Goal: Transaction & Acquisition: Purchase product/service

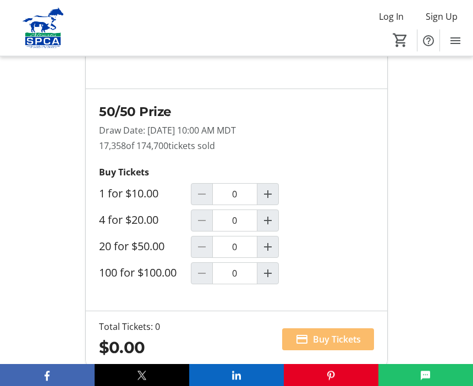
scroll to position [992, 0]
click at [270, 227] on mat-icon "Increment by one" at bounding box center [267, 220] width 13 height 13
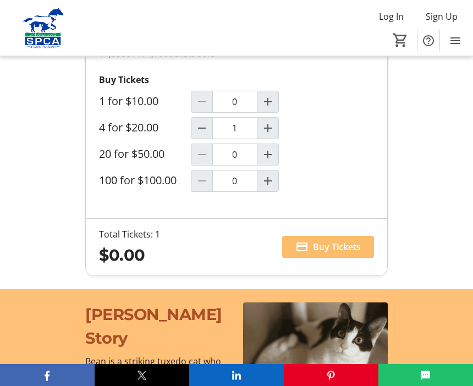
type input "1"
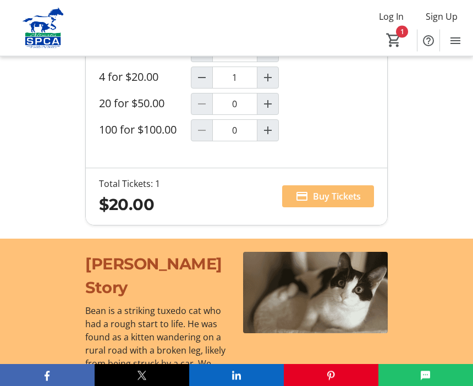
scroll to position [1135, 0]
click at [341, 203] on span "Buy Tickets" at bounding box center [337, 196] width 48 height 13
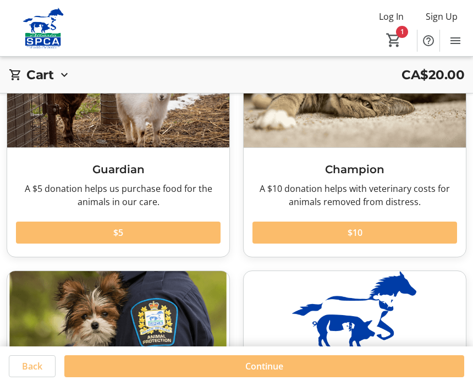
scroll to position [251, 0]
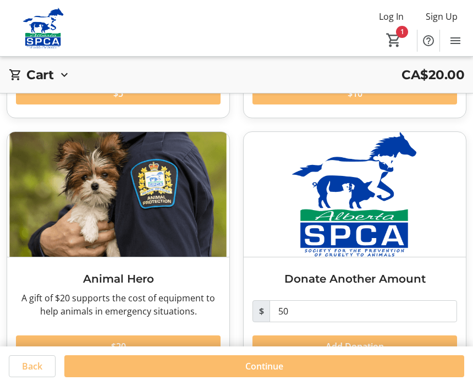
click at [253, 373] on span "Continue" at bounding box center [264, 366] width 38 height 13
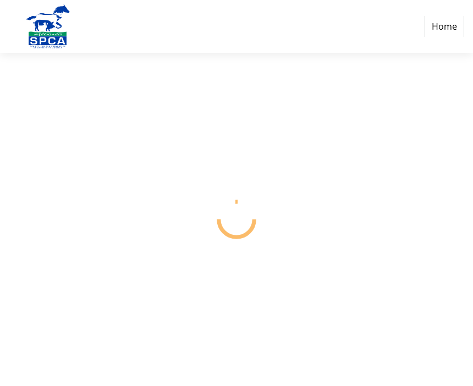
select select "CA"
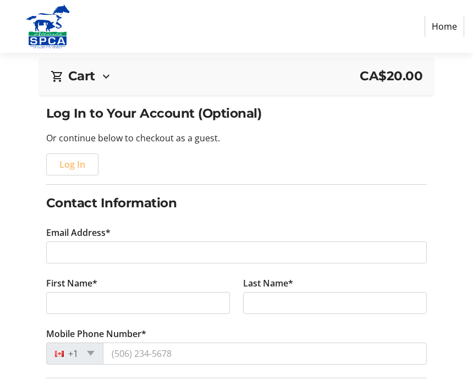
scroll to position [61, 0]
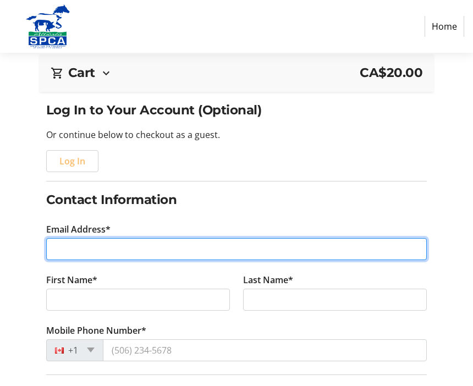
click at [168, 246] on input "Email Address*" at bounding box center [236, 249] width 381 height 22
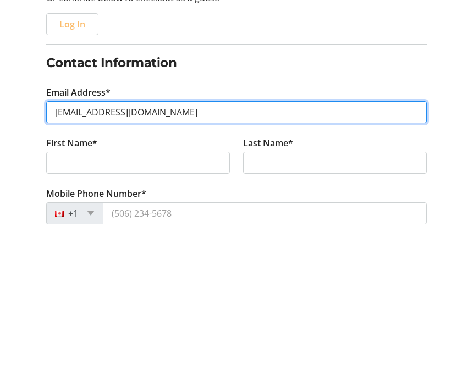
type input "[EMAIL_ADDRESS][DOMAIN_NAME]"
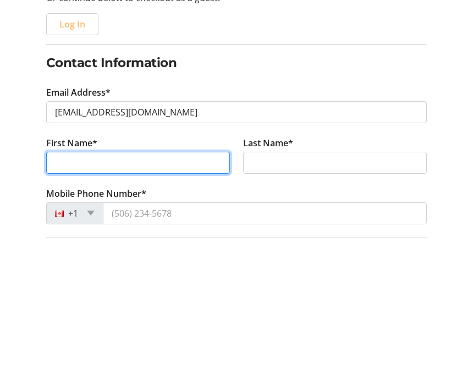
click at [189, 289] on input "First Name*" at bounding box center [138, 300] width 184 height 22
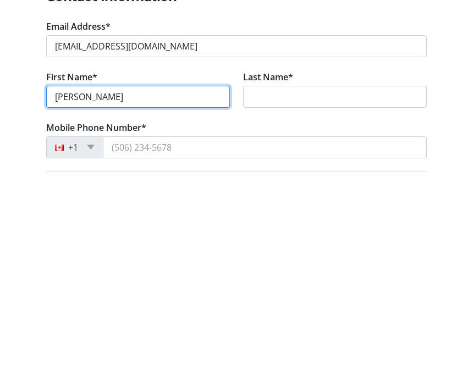
type input "[PERSON_NAME]"
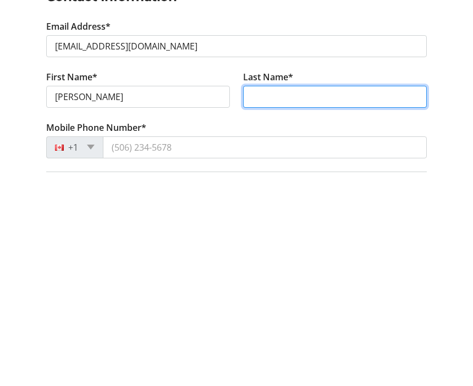
click at [286, 289] on input "Last Name*" at bounding box center [335, 300] width 184 height 22
type input "[PERSON_NAME]"
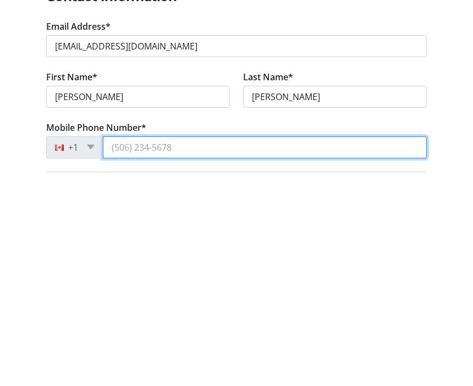
click at [208, 339] on input "Mobile Phone Number*" at bounding box center [265, 350] width 325 height 22
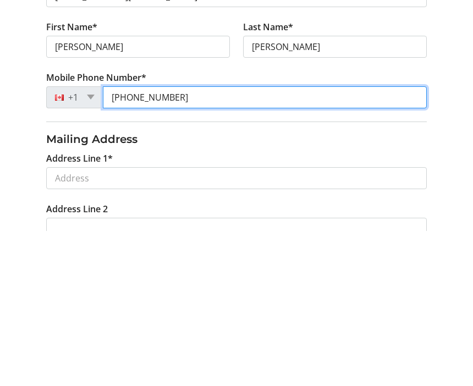
scroll to position [163, 0]
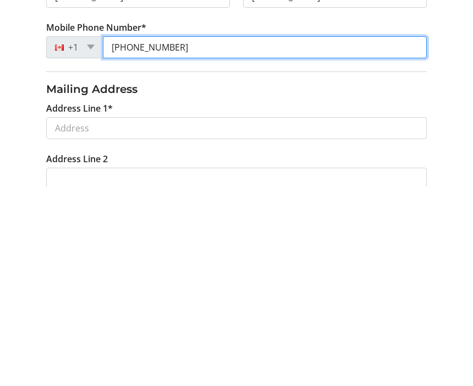
type input "[PHONE_NUMBER]"
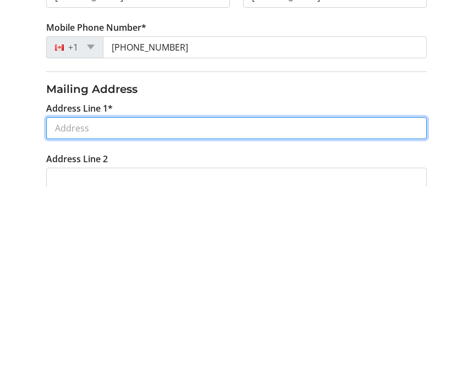
click at [163, 317] on input "Address Line 1*" at bounding box center [236, 328] width 381 height 22
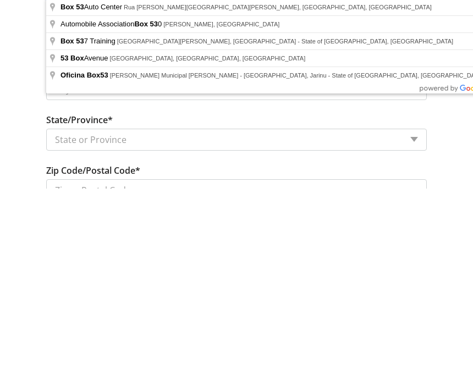
type input "Box 53"
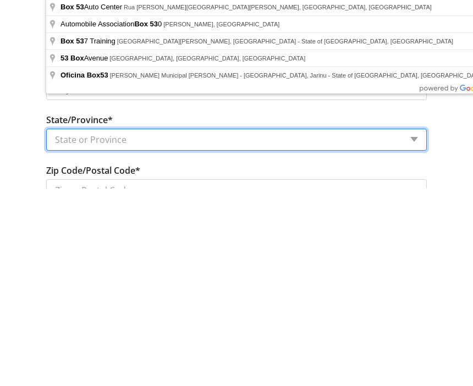
click at [184, 327] on select "State or Province State or Province [GEOGRAPHIC_DATA] [GEOGRAPHIC_DATA] [GEOGRA…" at bounding box center [236, 338] width 381 height 22
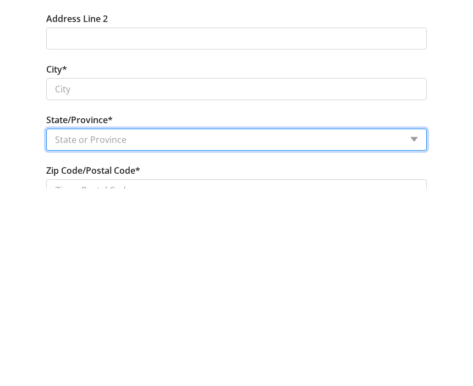
scroll to position [469, 0]
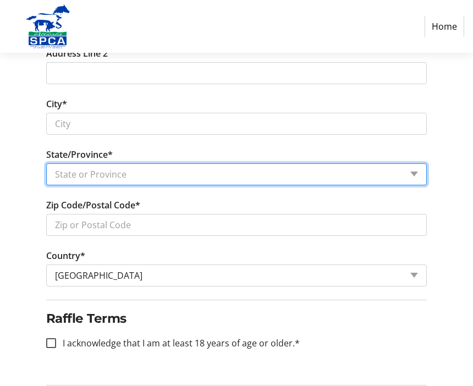
select select "AB"
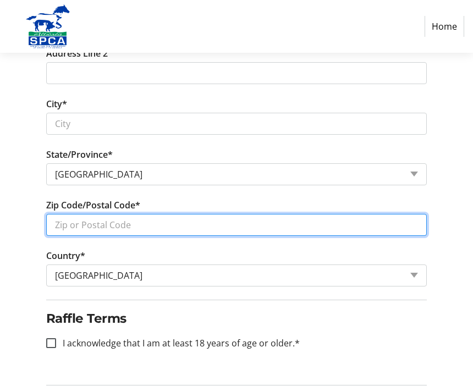
click at [193, 228] on input "Zip Code/Postal Code*" at bounding box center [236, 225] width 381 height 22
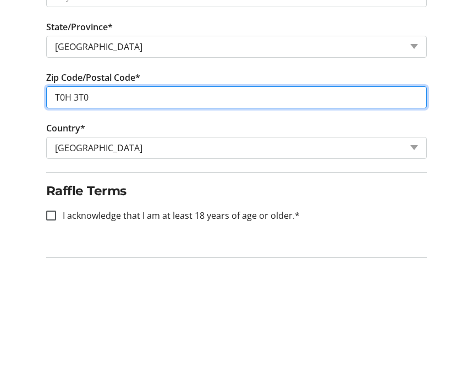
type input "T0H 3T0"
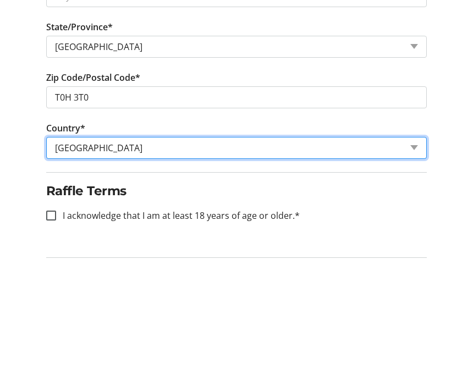
click at [185, 265] on select "Country Country [GEOGRAPHIC_DATA] [GEOGRAPHIC_DATA] [GEOGRAPHIC_DATA] [GEOGRAPH…" at bounding box center [236, 276] width 381 height 22
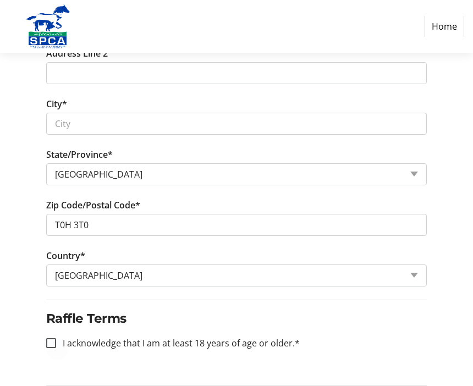
click at [45, 347] on div at bounding box center [51, 343] width 26 height 26
checkbox input "true"
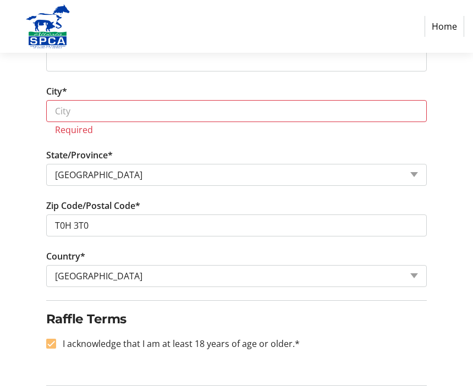
scroll to position [482, 0]
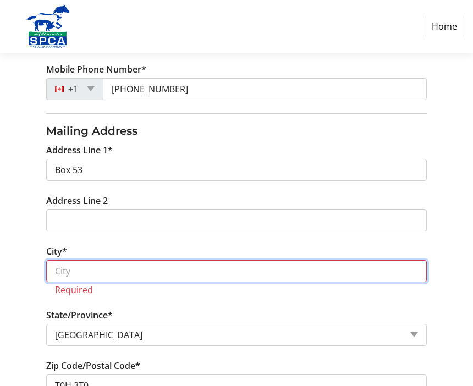
scroll to position [322, 0]
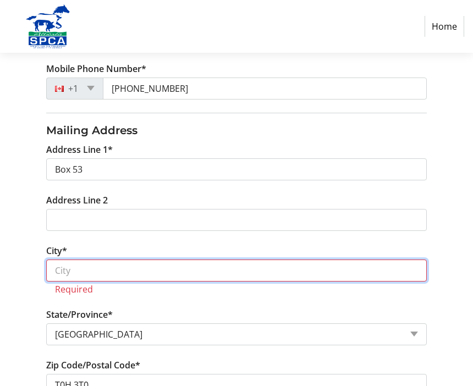
click at [147, 275] on input "City*" at bounding box center [236, 271] width 381 height 22
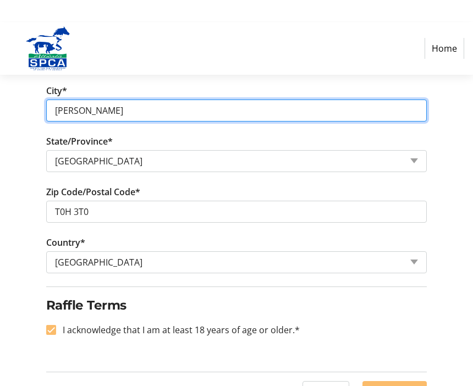
scroll to position [507, 0]
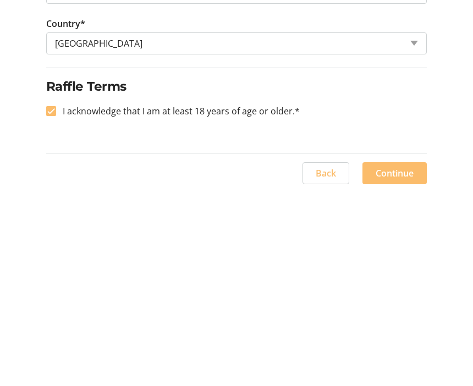
type input "[PERSON_NAME]"
click at [406, 361] on span "Continue" at bounding box center [395, 367] width 38 height 13
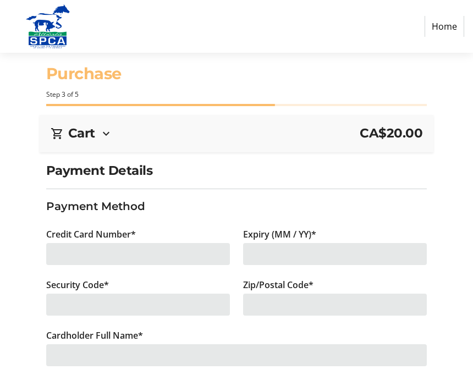
click at [148, 253] on div at bounding box center [138, 254] width 184 height 22
click at [145, 252] on div at bounding box center [138, 254] width 184 height 22
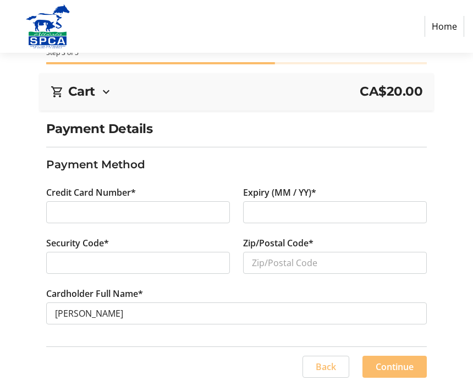
scroll to position [41, 0]
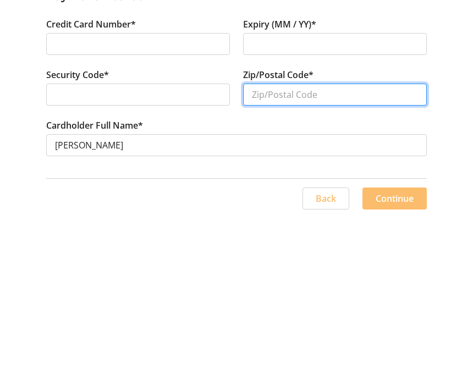
click at [341, 253] on input "Zip/Postal Code*" at bounding box center [335, 264] width 184 height 22
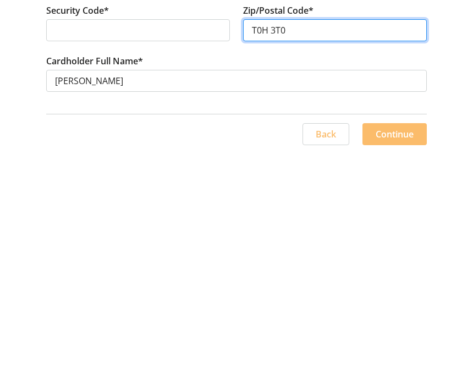
type input "T0H 3T0"
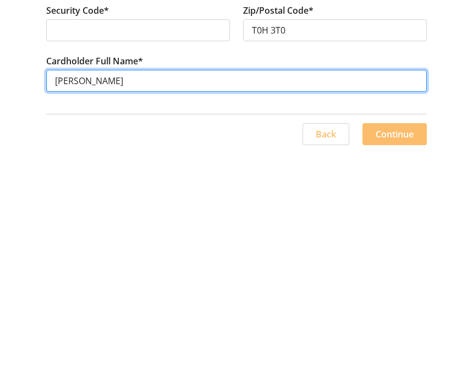
click at [145, 303] on input "[PERSON_NAME]" at bounding box center [236, 314] width 381 height 22
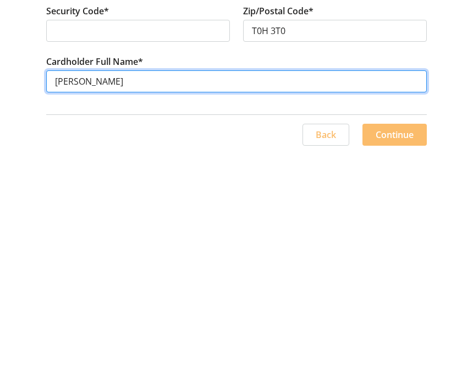
type input "[PERSON_NAME]"
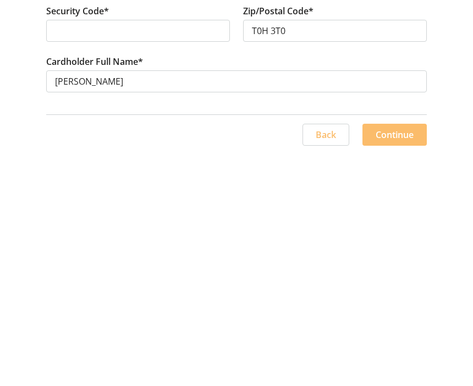
click at [405, 360] on span "Continue" at bounding box center [395, 366] width 38 height 13
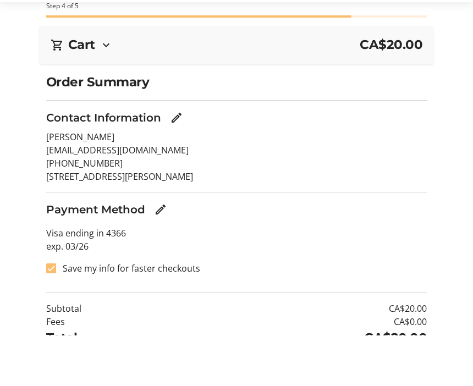
scroll to position [69, 0]
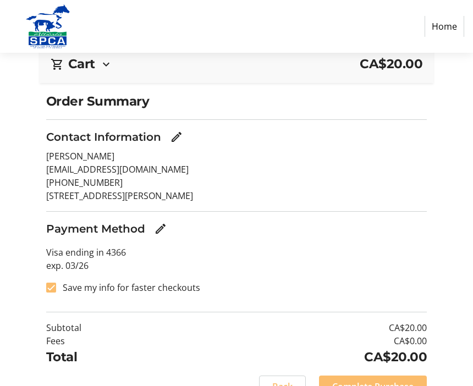
click at [371, 386] on span "Complete Purchase" at bounding box center [372, 386] width 81 height 13
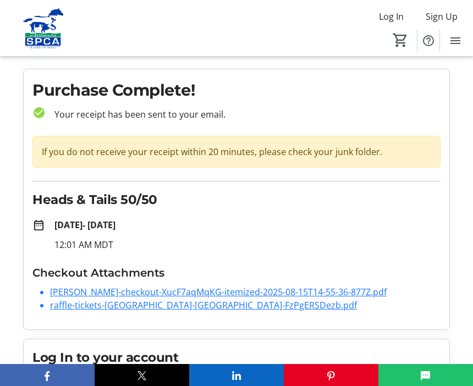
click at [137, 295] on link "[PERSON_NAME]-checkout-XucF7aqMqKG-itemized-2025-08-15T14-55-36-877Z.pdf" at bounding box center [218, 292] width 337 height 12
click at [140, 290] on link "[PERSON_NAME]-checkout-XucF7aqMqKG-itemized-2025-08-15T14-55-36-877Z.pdf" at bounding box center [218, 292] width 337 height 12
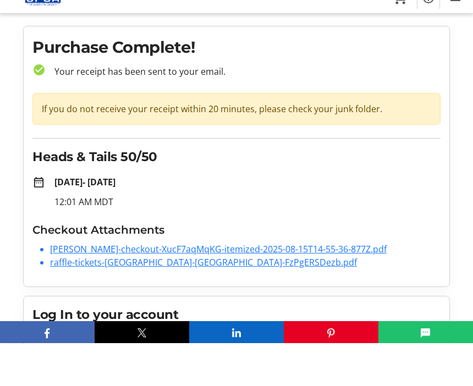
scroll to position [272, 0]
